Goal: Check status

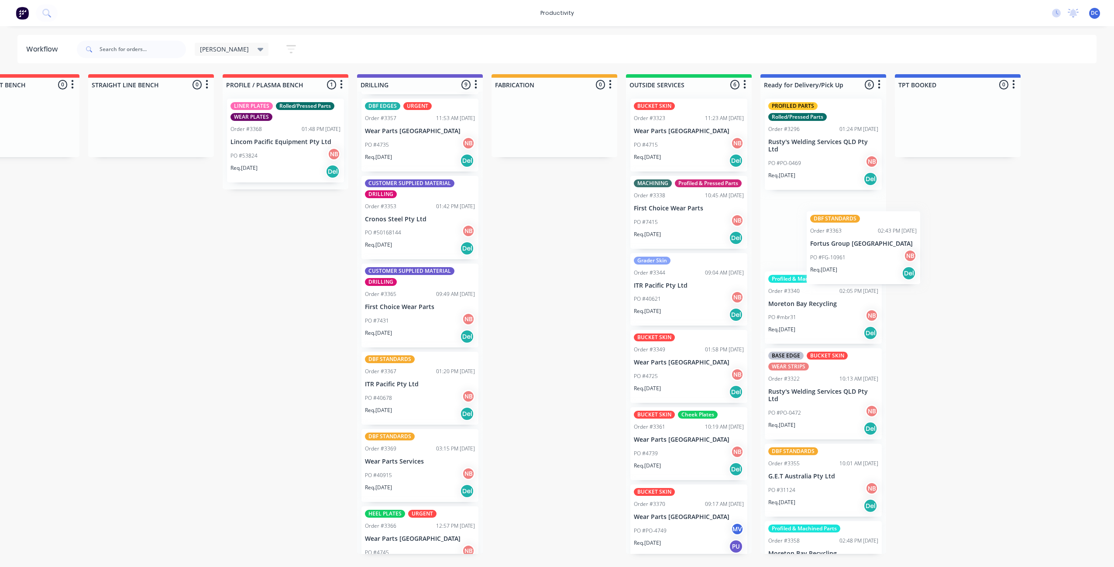
scroll to position [0, 207]
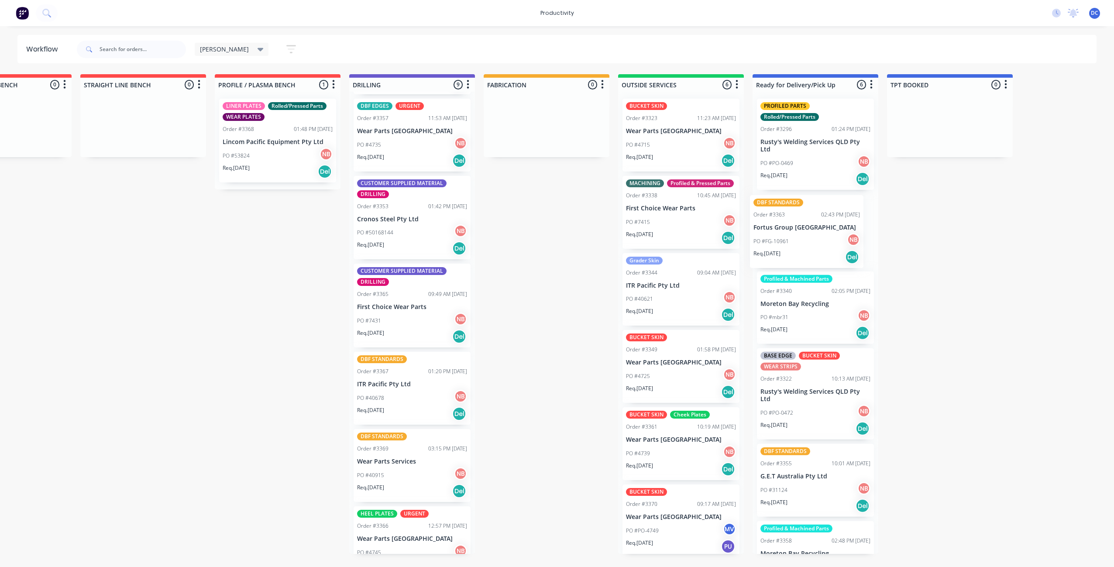
drag, startPoint x: 615, startPoint y: 327, endPoint x: 806, endPoint y: 258, distance: 203.9
click at [806, 258] on div "Submitted 0 Sort By Created date Required date Order number Customer name Most …" at bounding box center [514, 314] width 1456 height 480
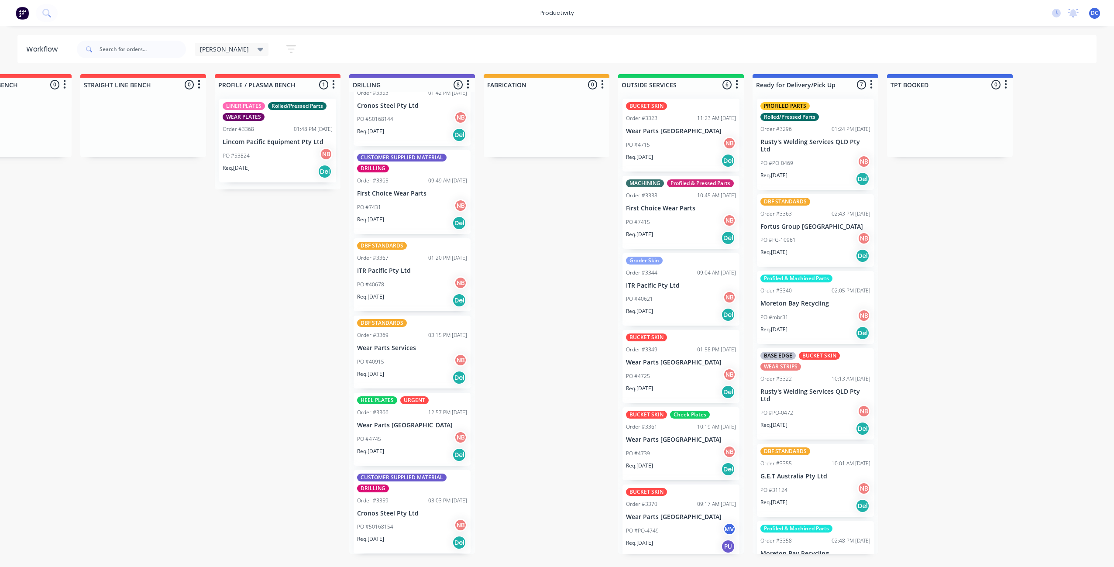
scroll to position [207, 0]
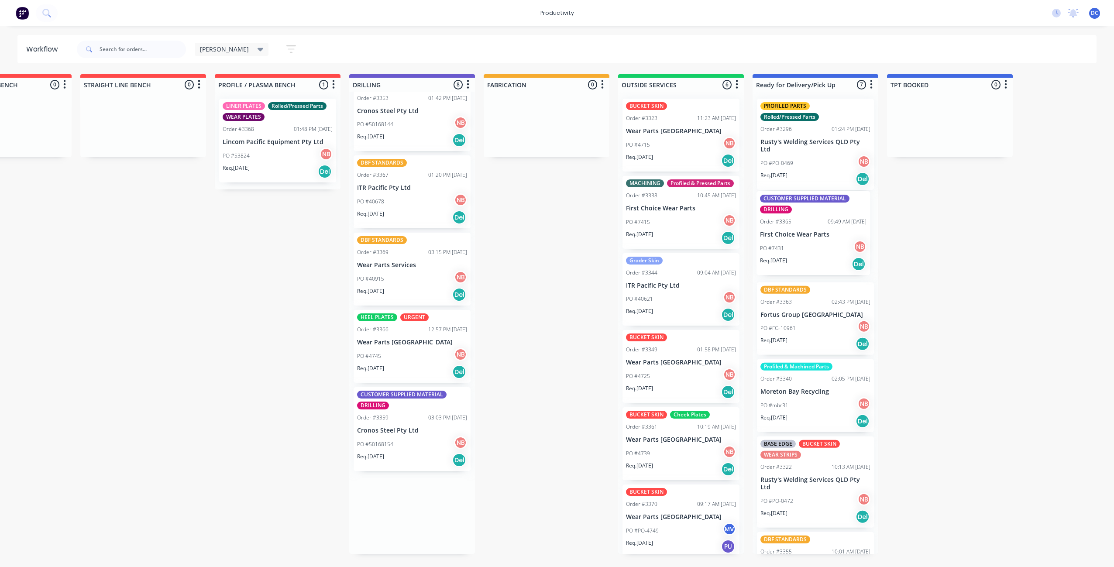
drag, startPoint x: 409, startPoint y: 211, endPoint x: 814, endPoint y: 252, distance: 407.3
click at [814, 252] on div "Submitted 0 Sort By Created date Required date Order number Customer name Most …" at bounding box center [514, 314] width 1456 height 480
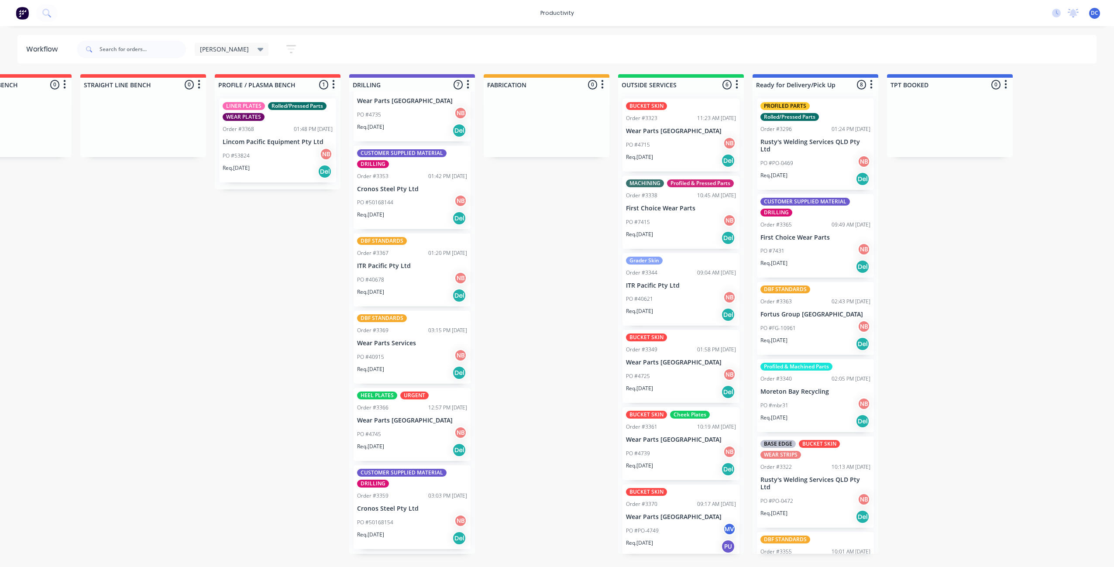
scroll to position [125, 0]
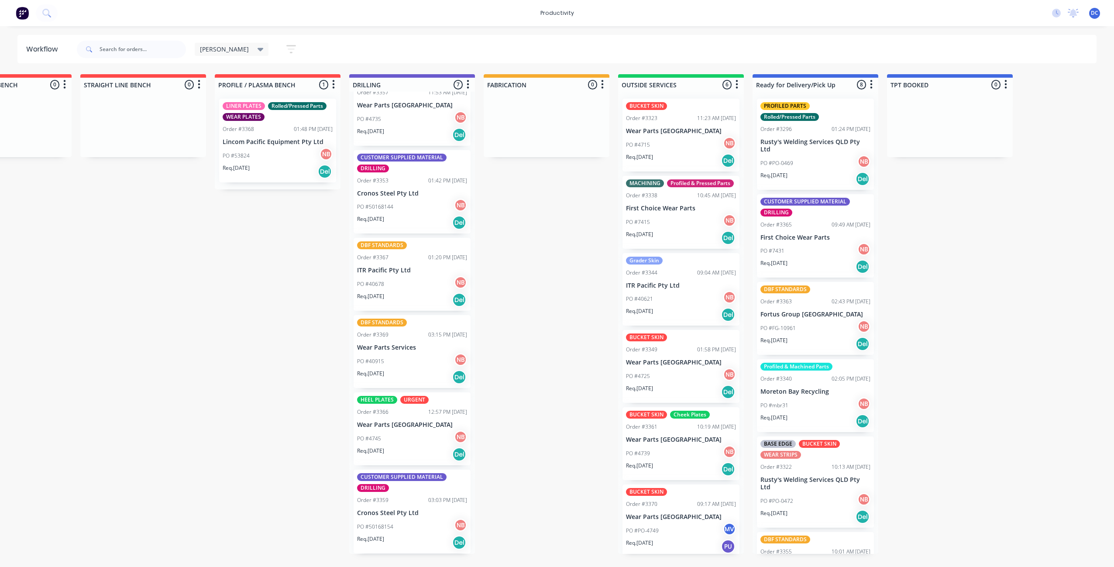
click at [690, 152] on div "PO #4715 NB" at bounding box center [681, 145] width 110 height 17
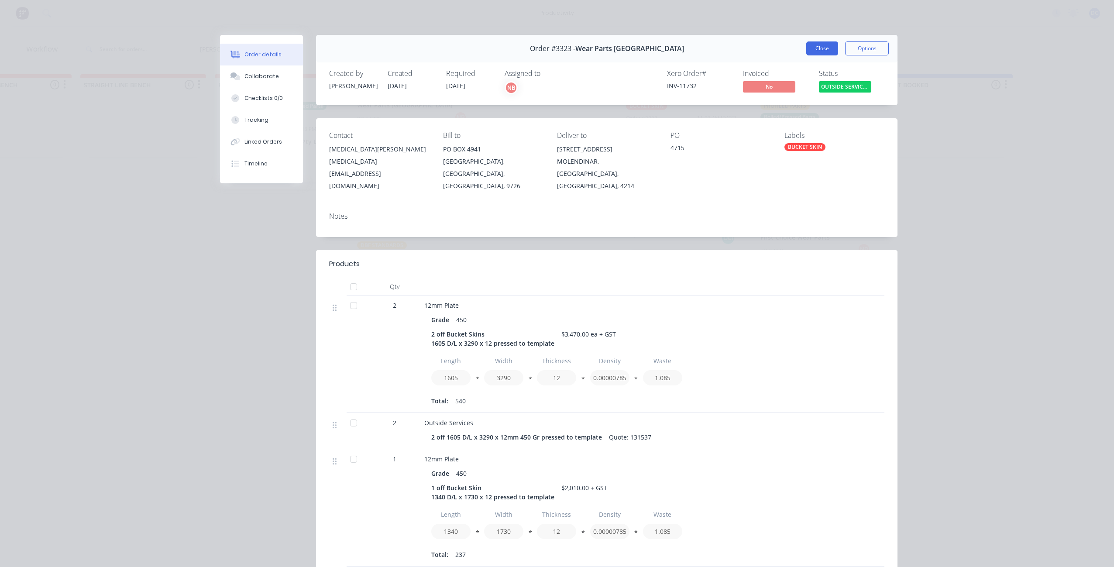
click at [821, 52] on button "Close" at bounding box center [822, 48] width 32 height 14
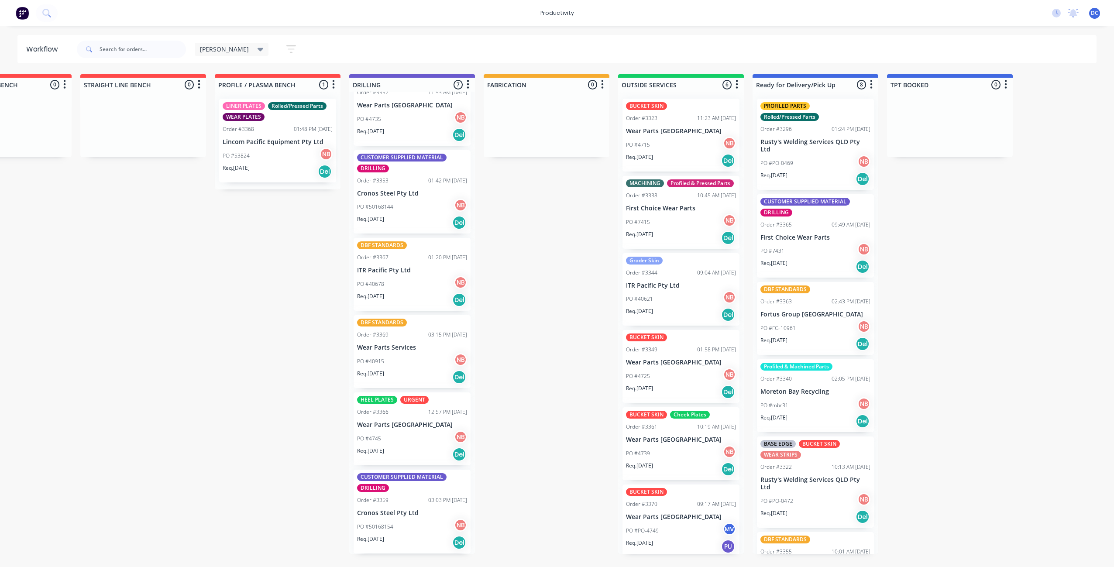
click at [675, 385] on div "PO #4725 NB" at bounding box center [681, 376] width 110 height 17
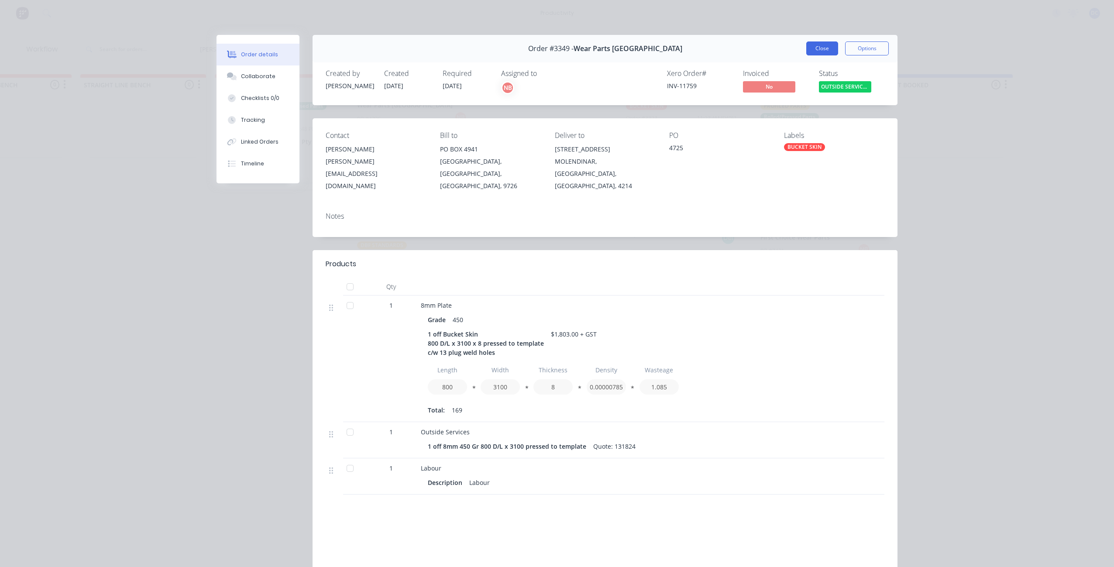
click at [820, 48] on button "Close" at bounding box center [822, 48] width 32 height 14
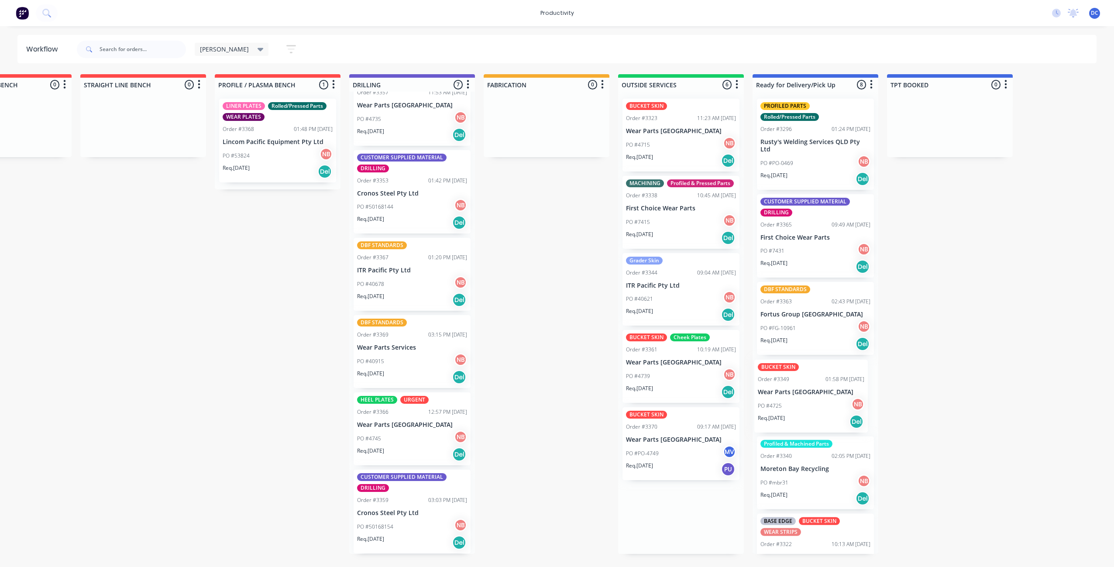
drag, startPoint x: 683, startPoint y: 387, endPoint x: 817, endPoint y: 406, distance: 135.4
click at [817, 406] on div "Submitted 0 Sort By Created date Required date Order number Customer name Most …" at bounding box center [514, 314] width 1456 height 480
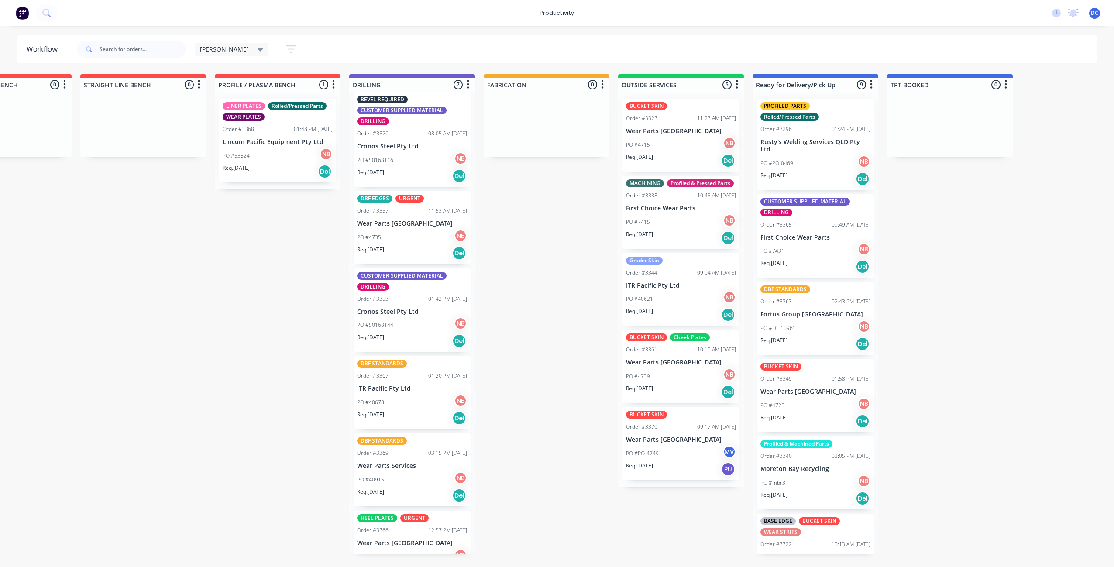
scroll to position [0, 0]
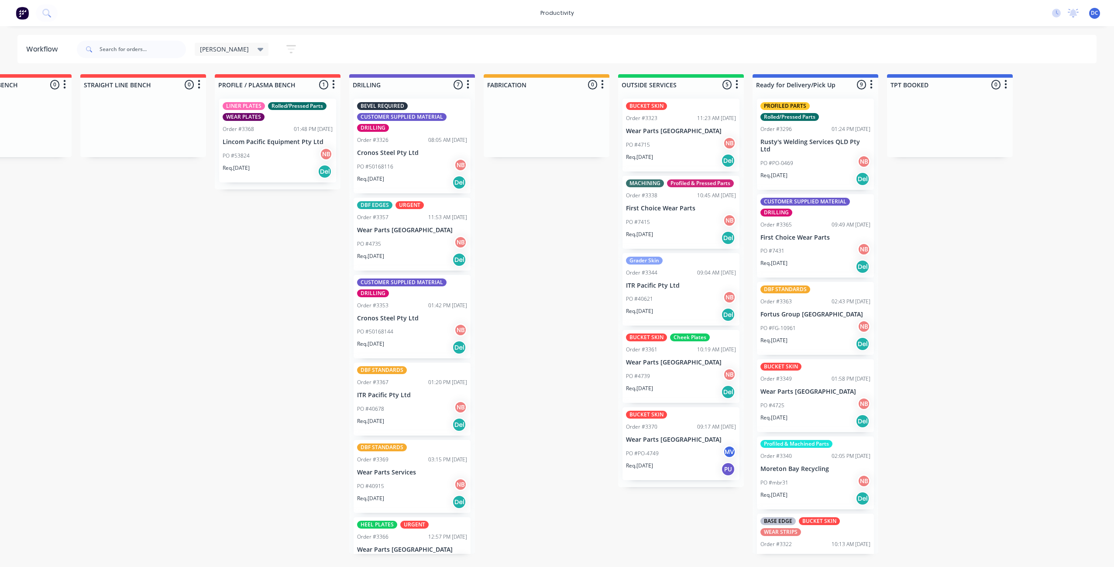
click at [409, 261] on div "Req. [DATE] Del" at bounding box center [412, 259] width 110 height 15
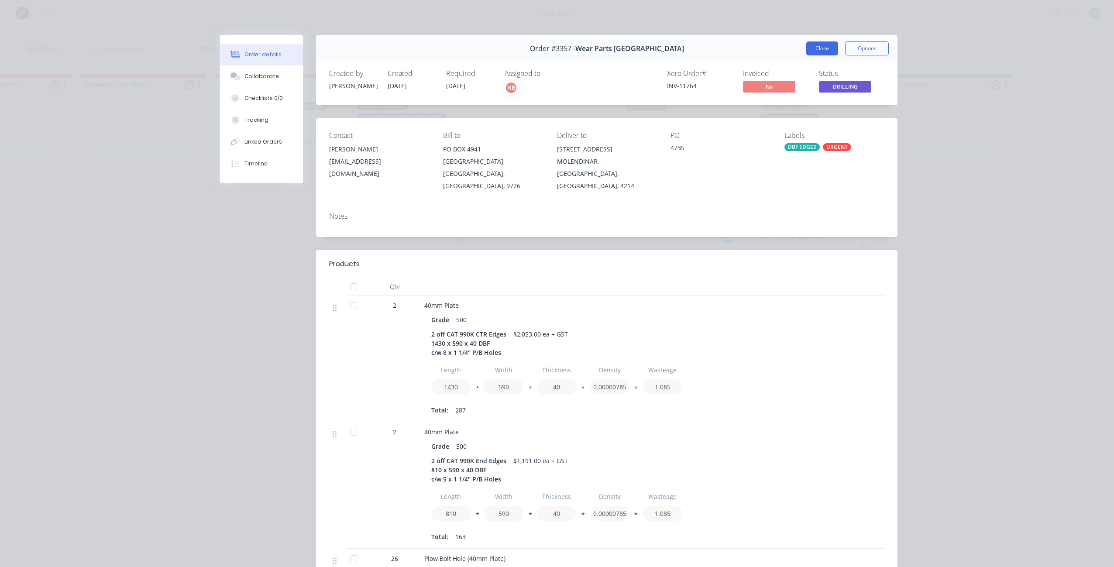
click at [817, 50] on button "Close" at bounding box center [822, 48] width 32 height 14
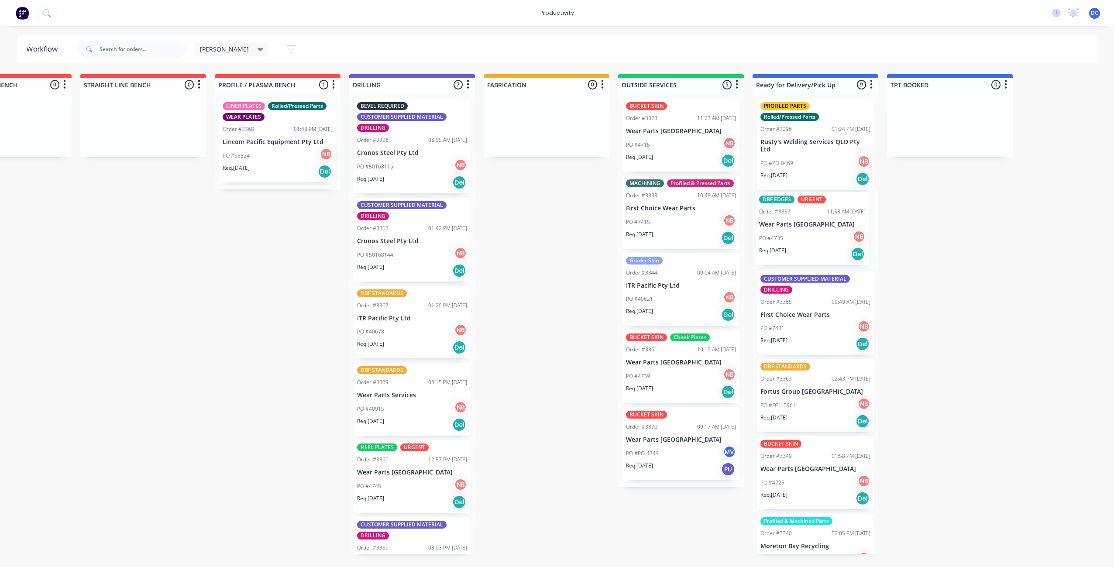
drag, startPoint x: 414, startPoint y: 250, endPoint x: 819, endPoint y: 245, distance: 404.8
click at [819, 245] on div "Submitted 0 Sort By Created date Required date Order number Customer name Most …" at bounding box center [514, 314] width 1456 height 480
click at [419, 183] on div "Req. [DATE] Del" at bounding box center [412, 182] width 110 height 15
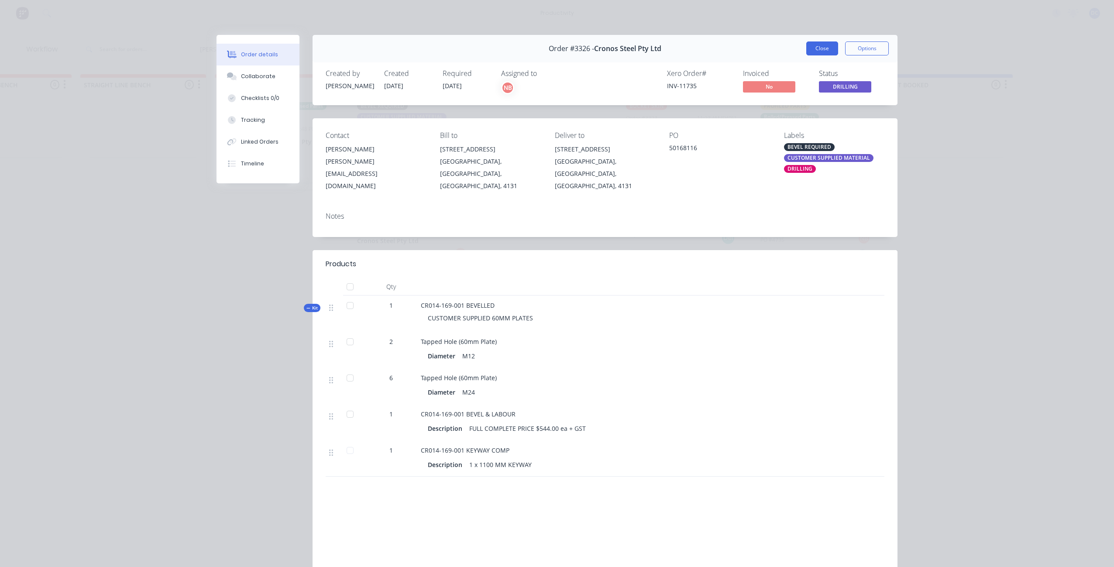
click at [820, 48] on button "Close" at bounding box center [822, 48] width 32 height 14
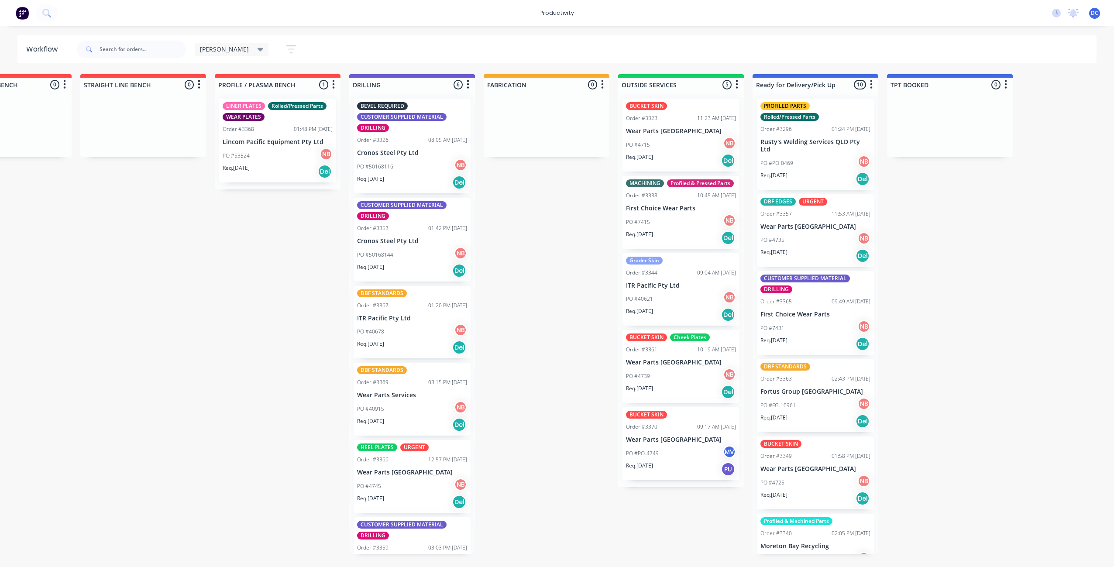
click at [419, 184] on div "Req. [DATE] Del" at bounding box center [412, 182] width 110 height 15
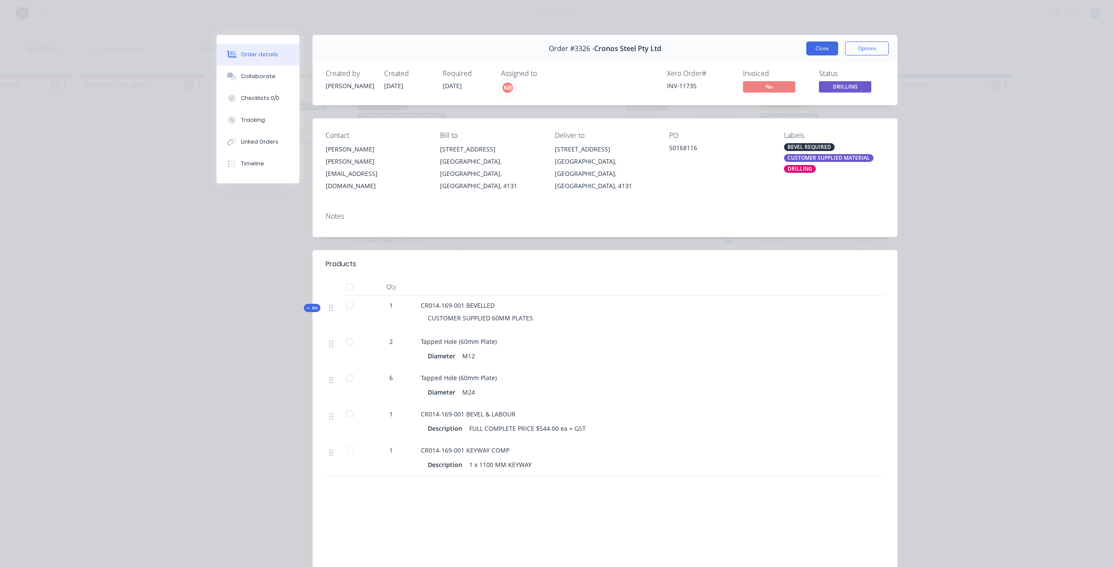
click at [816, 52] on button "Close" at bounding box center [822, 48] width 32 height 14
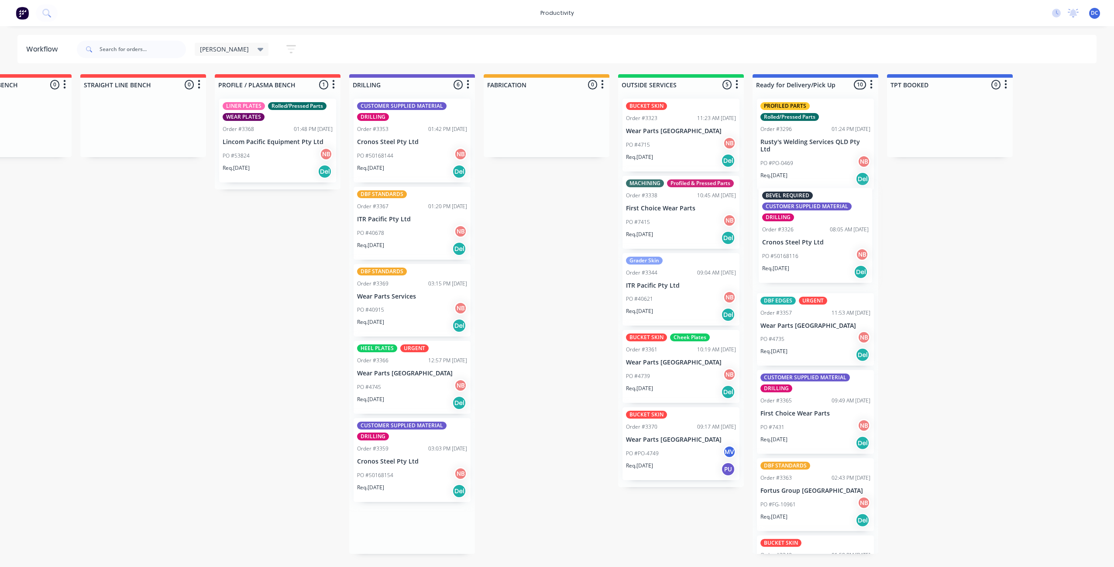
drag, startPoint x: 419, startPoint y: 171, endPoint x: 827, endPoint y: 261, distance: 417.9
click at [827, 261] on div "Submitted 0 Sort By Created date Required date Order number Customer name Most …" at bounding box center [514, 314] width 1456 height 480
